Goal: Find specific page/section: Find specific page/section

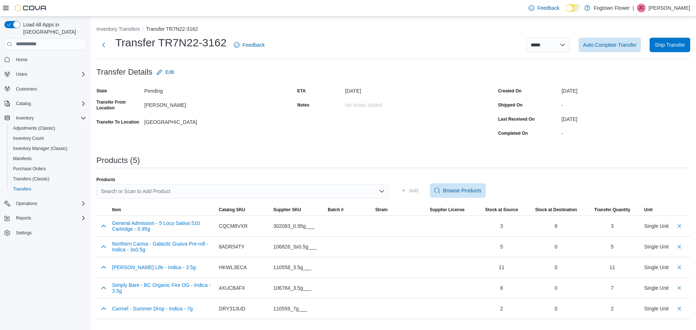
click at [129, 33] on ol "Inventory Transfers Transfer TR7N22-3162" at bounding box center [393, 29] width 594 height 9
click at [99, 48] on button "Next" at bounding box center [103, 44] width 15 height 15
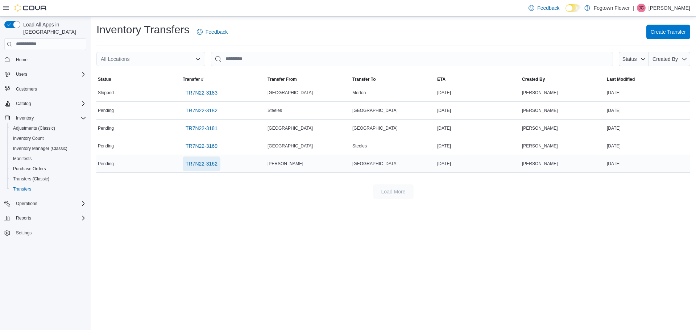
click at [198, 162] on span "TR7N22-3162" at bounding box center [202, 163] width 32 height 7
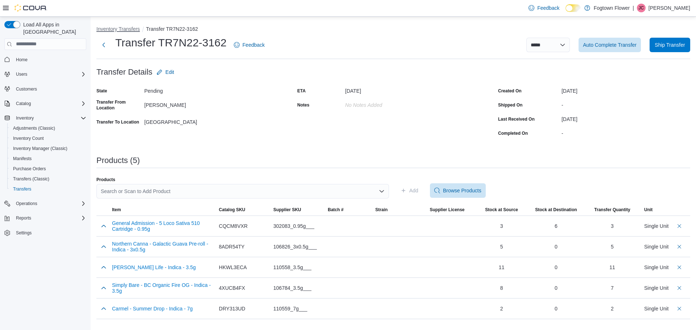
click at [120, 29] on button "Inventory Transfers" at bounding box center [118, 29] width 44 height 6
